Goal: Check status: Check status

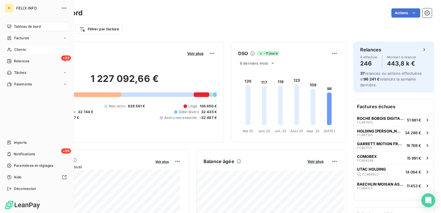
click at [14, 52] on span "Clients" at bounding box center [20, 49] width 12 height 5
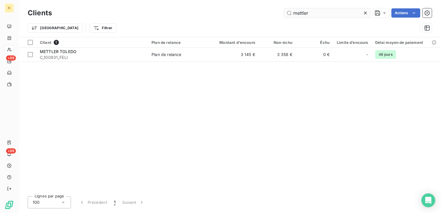
type input "mettler"
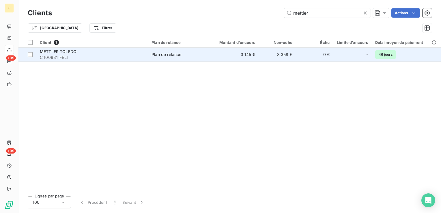
click at [277, 57] on td "3 358 €" at bounding box center [277, 55] width 37 height 14
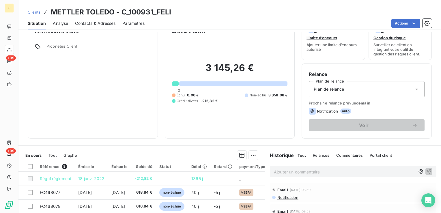
scroll to position [29, 0]
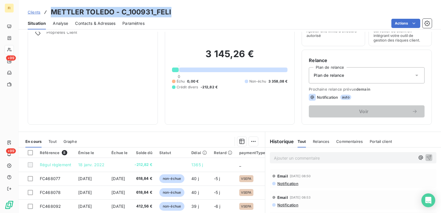
drag, startPoint x: 174, startPoint y: 15, endPoint x: 52, endPoint y: 15, distance: 121.9
click at [52, 15] on div "Clients METTLER TOLEDO - C_100931_FELI" at bounding box center [229, 12] width 423 height 10
drag, startPoint x: 52, startPoint y: 15, endPoint x: 138, endPoint y: 14, distance: 85.8
copy h3 "METTLER TOLEDO - C_100931_FELI"
click at [29, 12] on span "Clients" at bounding box center [34, 12] width 13 height 5
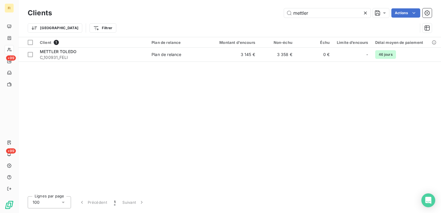
drag, startPoint x: 315, startPoint y: 13, endPoint x: 214, endPoint y: 16, distance: 100.3
click at [225, 16] on div "mettler Actions" at bounding box center [245, 12] width 373 height 9
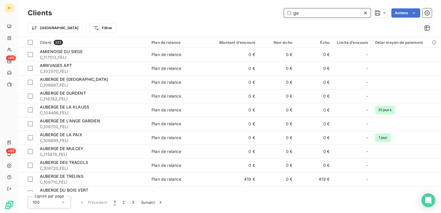
drag, startPoint x: 318, startPoint y: 15, endPoint x: 228, endPoint y: 2, distance: 91.6
click at [234, 6] on div "Clients ge Actions Trier Filtrer" at bounding box center [229, 18] width 423 height 37
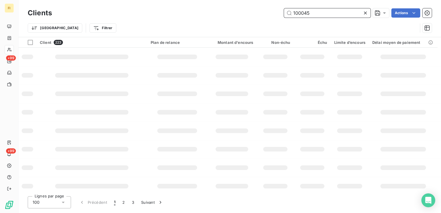
type input "100045"
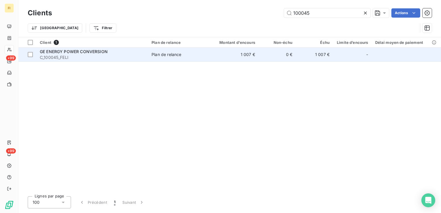
click at [256, 54] on td "1 007 €" at bounding box center [234, 55] width 50 height 14
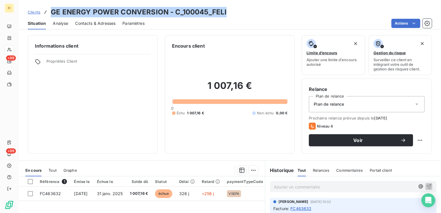
drag, startPoint x: 230, startPoint y: 13, endPoint x: 45, endPoint y: 12, distance: 185.2
click at [45, 12] on div "Clients GE ENERGY POWER CONVERSION - C_100045_FELI" at bounding box center [229, 12] width 423 height 10
drag, startPoint x: 45, startPoint y: 12, endPoint x: 123, endPoint y: 13, distance: 78.3
copy h3 "GE ENERGY POWER CONVERSION - C_100045_FELI"
click at [34, 12] on span "Clients" at bounding box center [34, 12] width 13 height 5
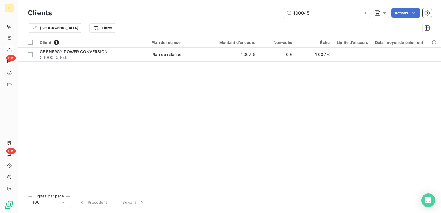
drag, startPoint x: 299, startPoint y: 14, endPoint x: 181, endPoint y: 13, distance: 118.2
click at [207, 12] on div "100045 Actions" at bounding box center [245, 12] width 373 height 9
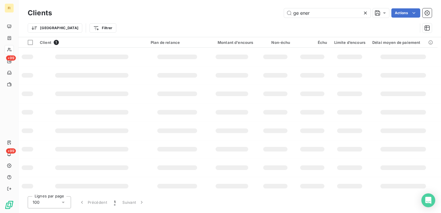
type input "ge ener"
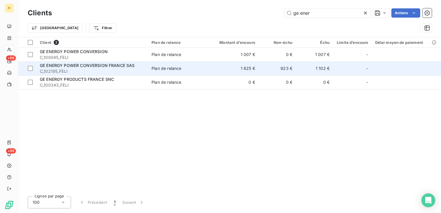
click at [257, 68] on td "1 825 €" at bounding box center [234, 69] width 50 height 14
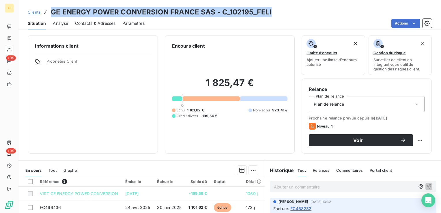
drag, startPoint x: 275, startPoint y: 13, endPoint x: 52, endPoint y: 14, distance: 223.0
click at [52, 14] on div "Clients GE ENERGY POWER CONVERSION FRANCE SAS - C_102195_FELI" at bounding box center [229, 12] width 423 height 10
drag, startPoint x: 52, startPoint y: 14, endPoint x: 55, endPoint y: 13, distance: 3.2
copy h3 "GE ENERGY POWER CONVERSION FRANCE SAS - C_102195_FELI"
click at [35, 10] on span "Clients" at bounding box center [34, 12] width 13 height 5
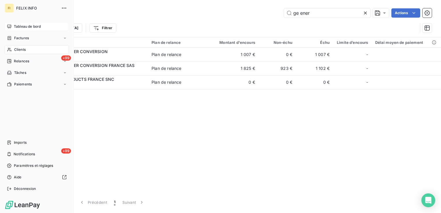
click at [31, 23] on div "Tableau de bord" at bounding box center [37, 26] width 64 height 9
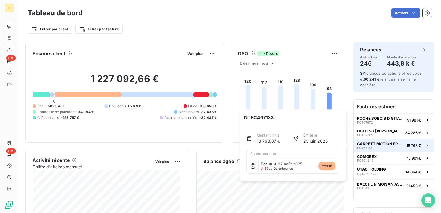
click at [392, 146] on div "GARRETT MOTION FRANCE S.A.S. FC467133" at bounding box center [380, 146] width 47 height 8
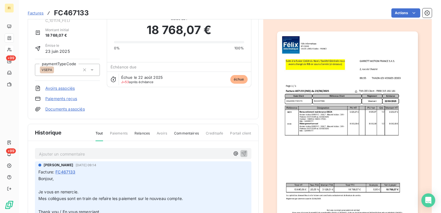
scroll to position [58, 0]
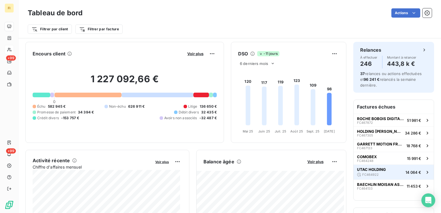
scroll to position [29, 0]
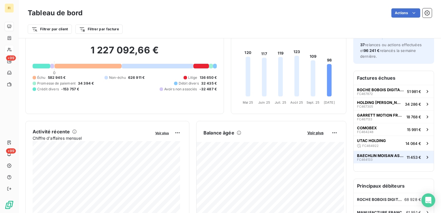
click at [388, 157] on span "BAECHLIN MOISAN ASSOCIES" at bounding box center [380, 155] width 47 height 5
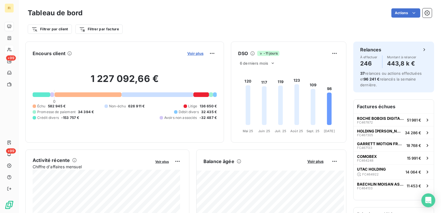
click at [192, 54] on span "Voir plus" at bounding box center [195, 53] width 16 height 5
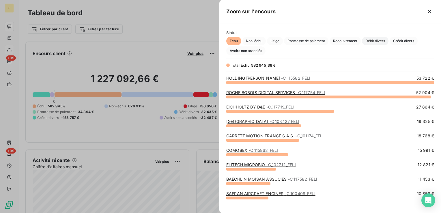
scroll to position [127, 217]
click at [260, 51] on span "Avoirs non associés" at bounding box center [245, 51] width 39 height 9
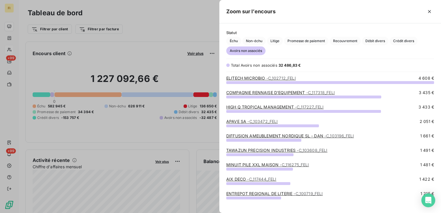
click at [280, 79] on span "- C_102712_FELI" at bounding box center [281, 78] width 29 height 5
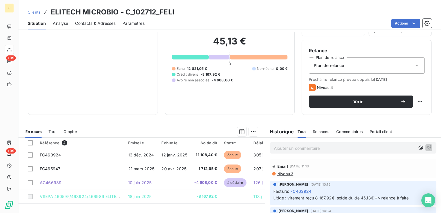
scroll to position [29, 0]
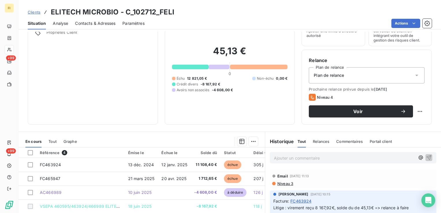
click at [324, 142] on span "Relances" at bounding box center [321, 141] width 16 height 5
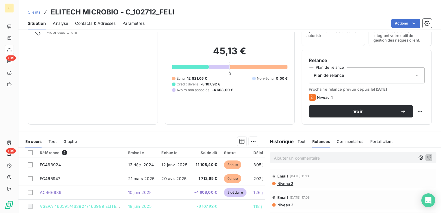
click at [299, 142] on span "Tout" at bounding box center [302, 141] width 8 height 5
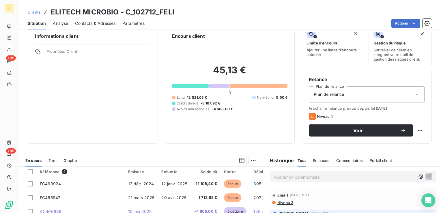
scroll to position [0, 0]
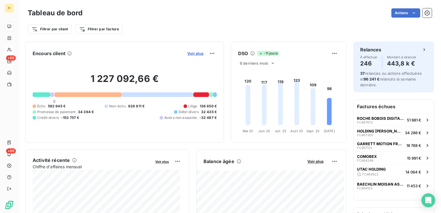
click at [193, 51] on span "Voir plus" at bounding box center [195, 53] width 16 height 5
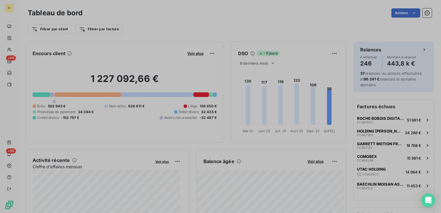
scroll to position [5, 5]
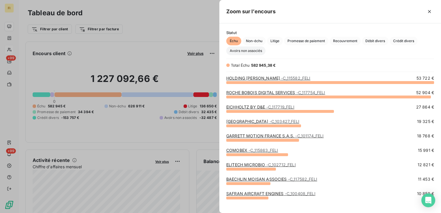
click at [247, 53] on span "Avoirs non associés" at bounding box center [245, 51] width 39 height 9
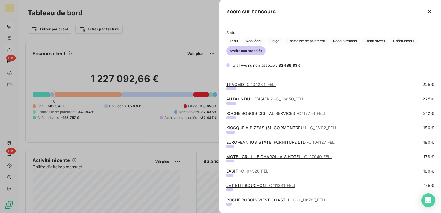
scroll to position [404, 0]
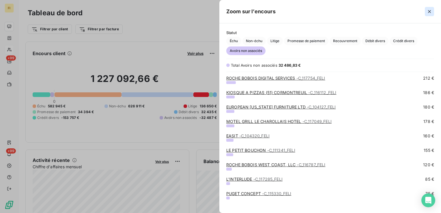
click at [430, 11] on icon "button" at bounding box center [429, 11] width 3 height 3
